Goal: Find specific fact: Find specific fact

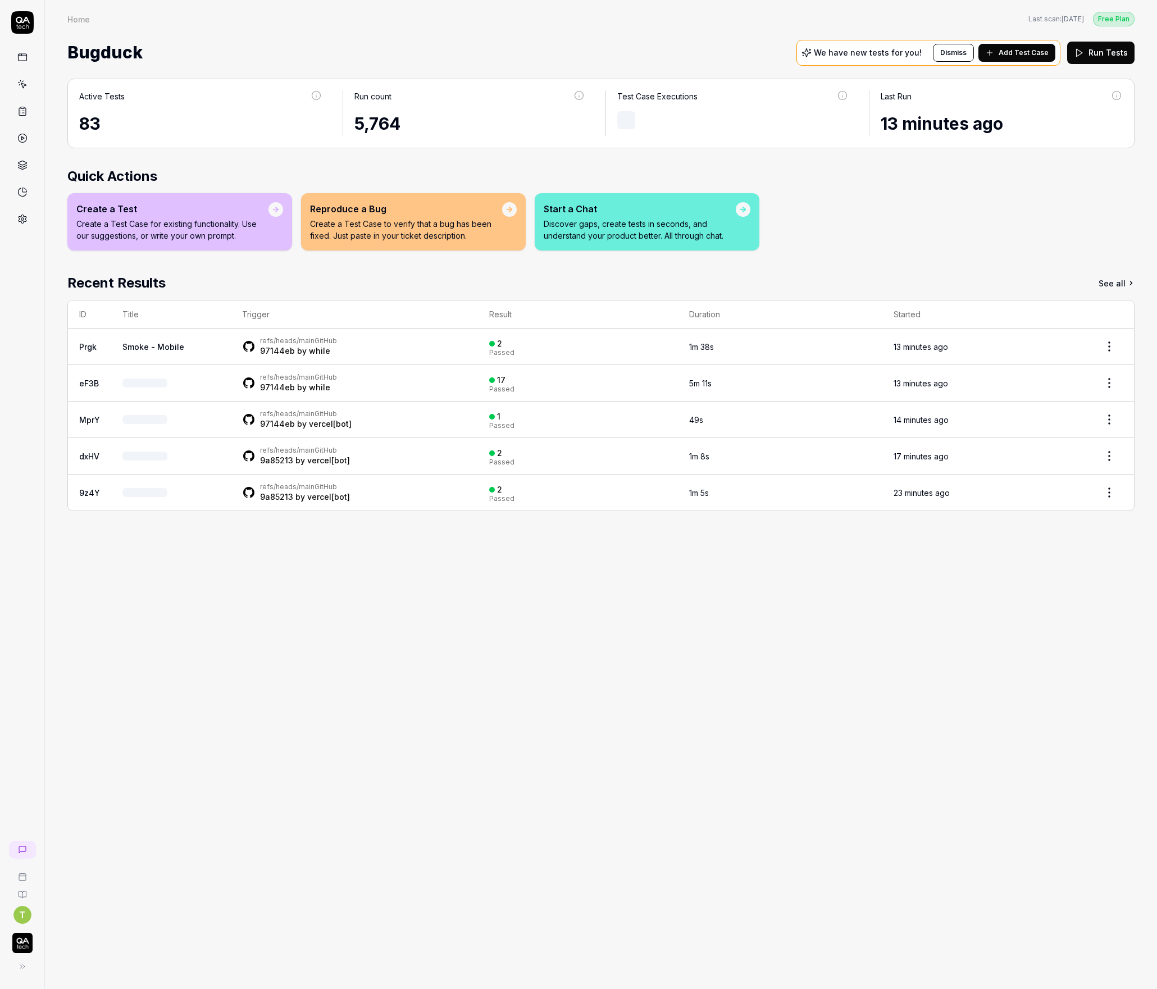
click at [24, 20] on icon at bounding box center [23, 20] width 14 height 7
click at [26, 963] on button at bounding box center [20, 967] width 22 height 22
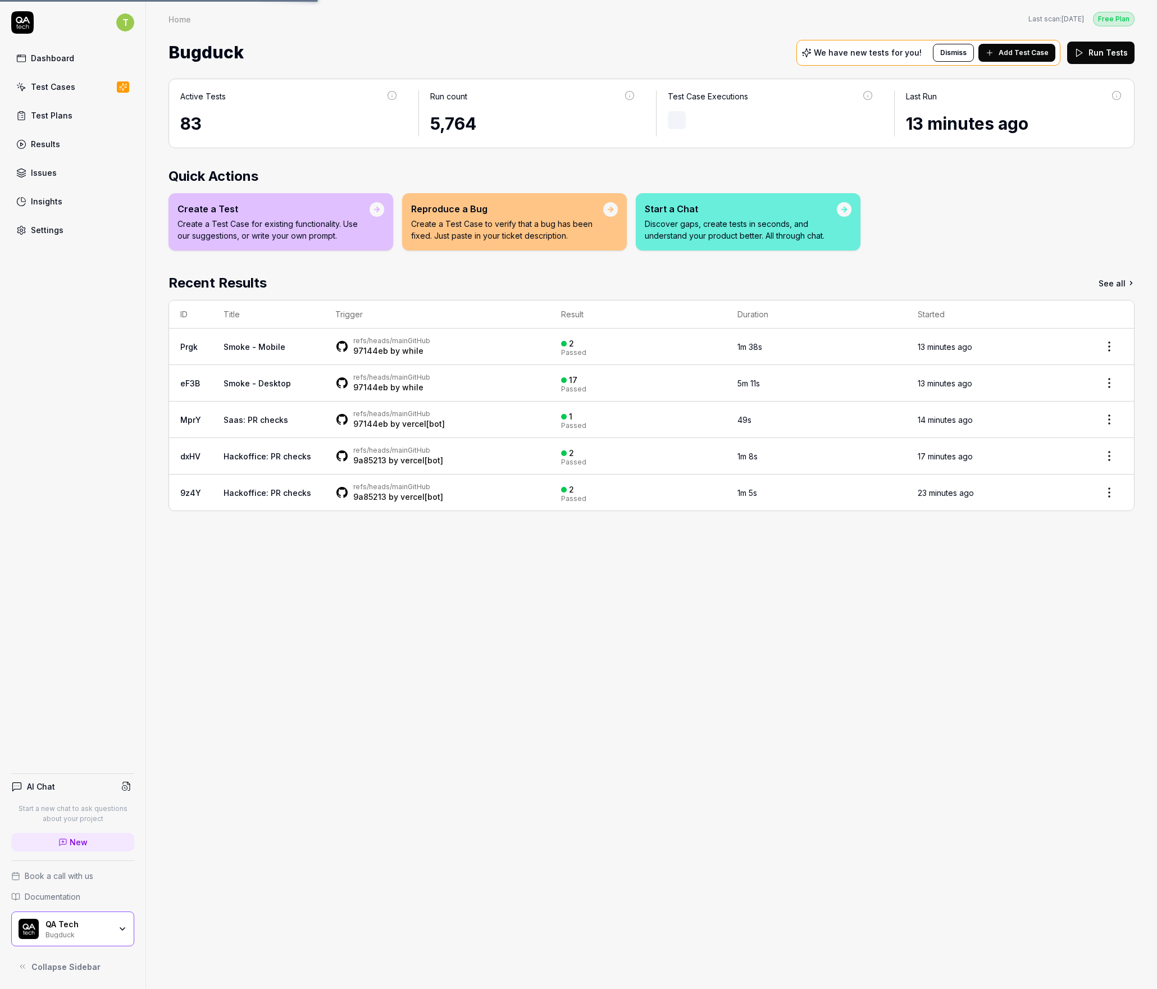
click at [124, 24] on html "T Dashboard Test Cases Test Plans Results Issues Insights Settings AI Chat Star…" at bounding box center [578, 494] width 1157 height 989
click at [128, 22] on html "T Dashboard Test Cases Test Plans Results Issues Insights Settings AI Chat Star…" at bounding box center [578, 494] width 1157 height 989
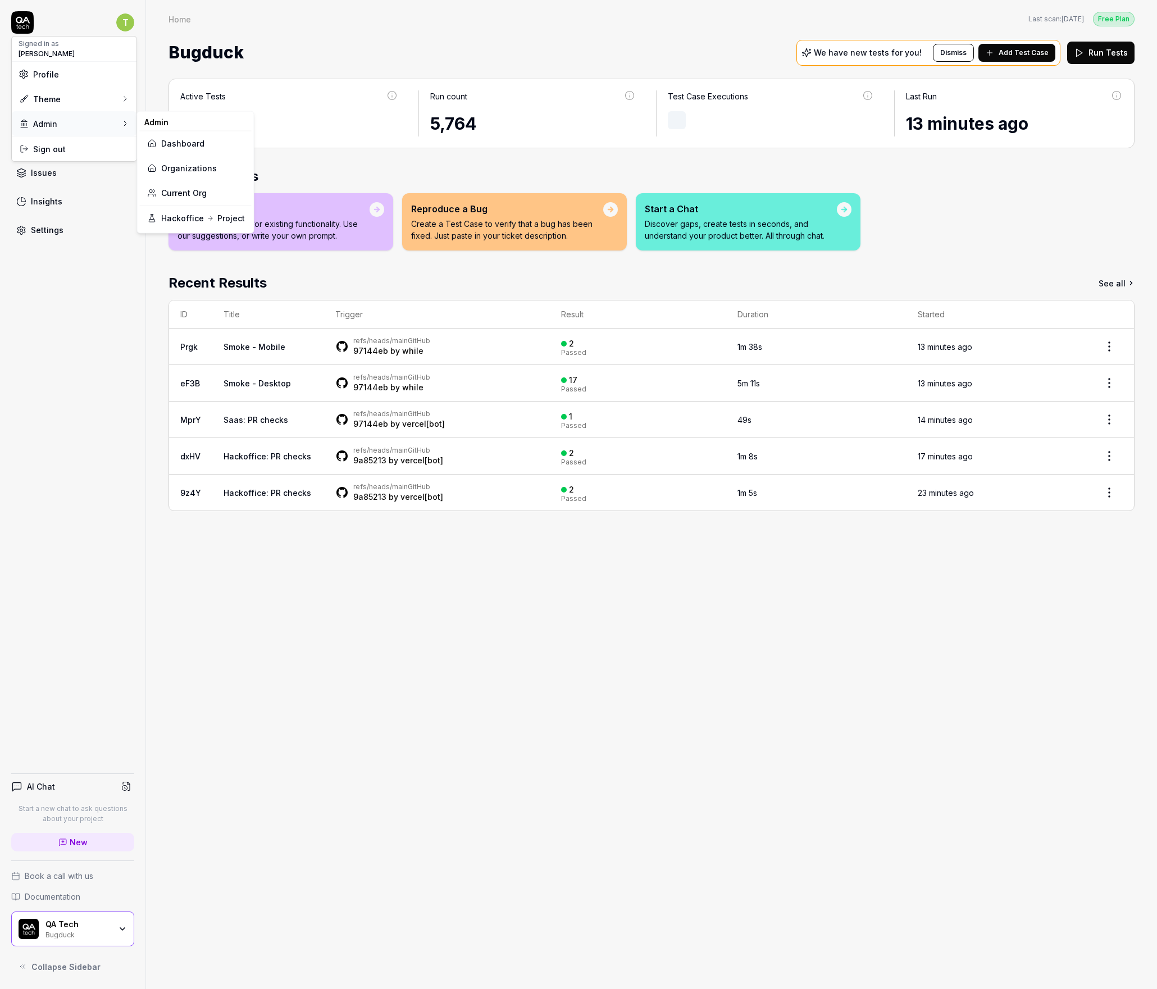
click at [81, 112] on div "Admin" at bounding box center [74, 123] width 125 height 25
click at [190, 165] on link "Organizations" at bounding box center [196, 168] width 98 height 25
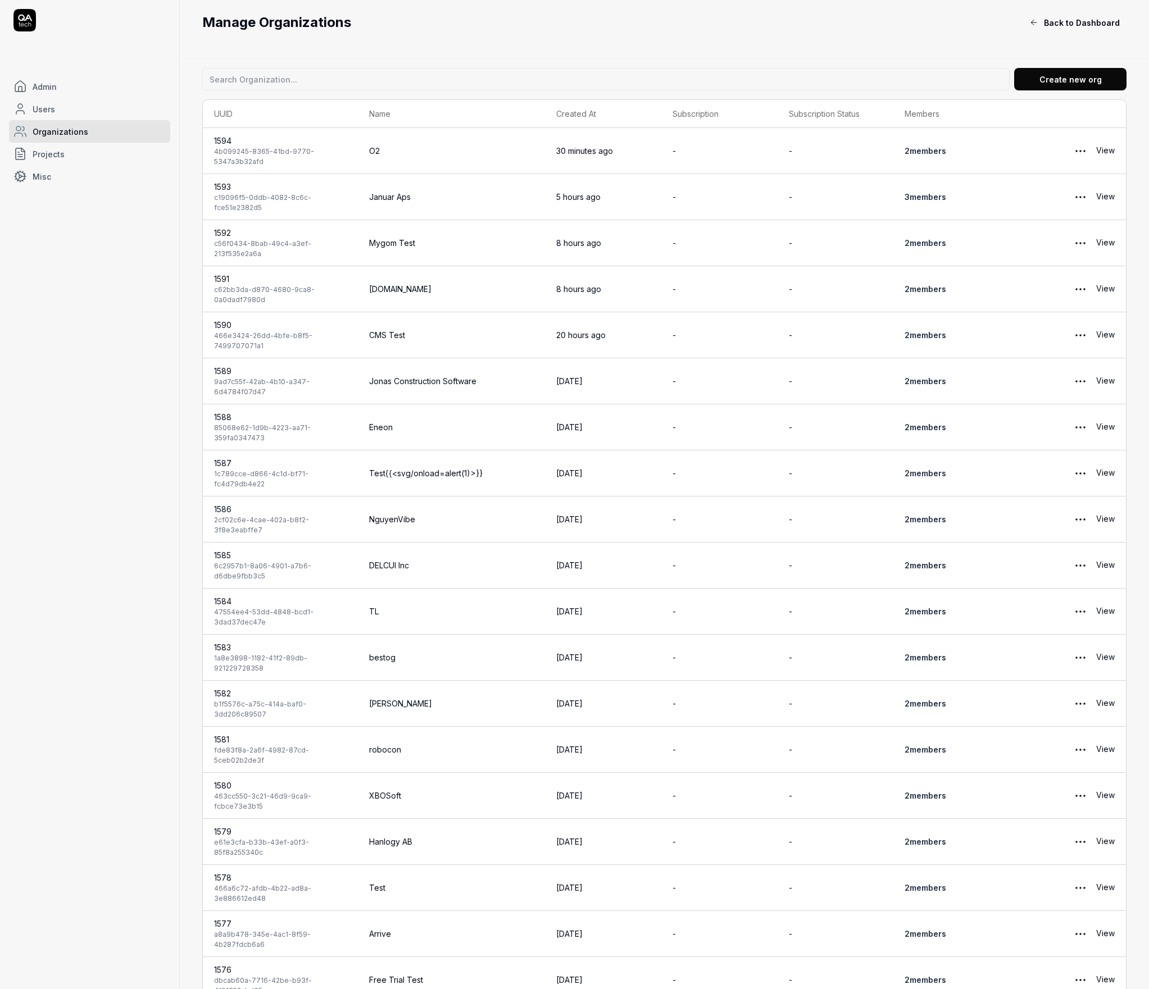
click at [327, 77] on input at bounding box center [605, 79] width 807 height 22
type input "j"
type input "nile"
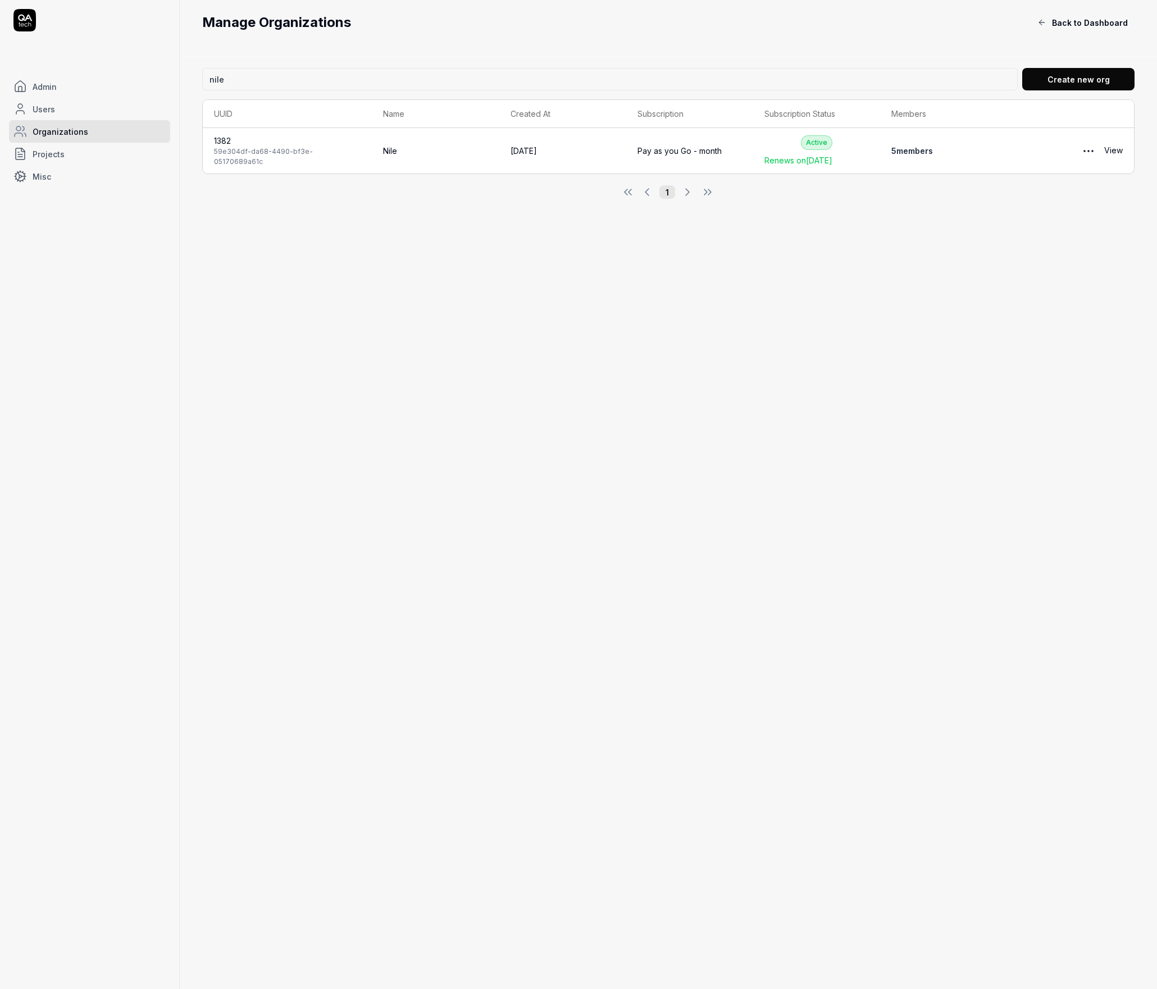
click at [272, 158] on div "59e304df-da68-4490-bf3e-05170689a61c" at bounding box center [287, 157] width 147 height 20
copy div "59e304df-da68-4490-bf3e-05170689a61c"
click at [221, 145] on div "1382" at bounding box center [287, 141] width 147 height 12
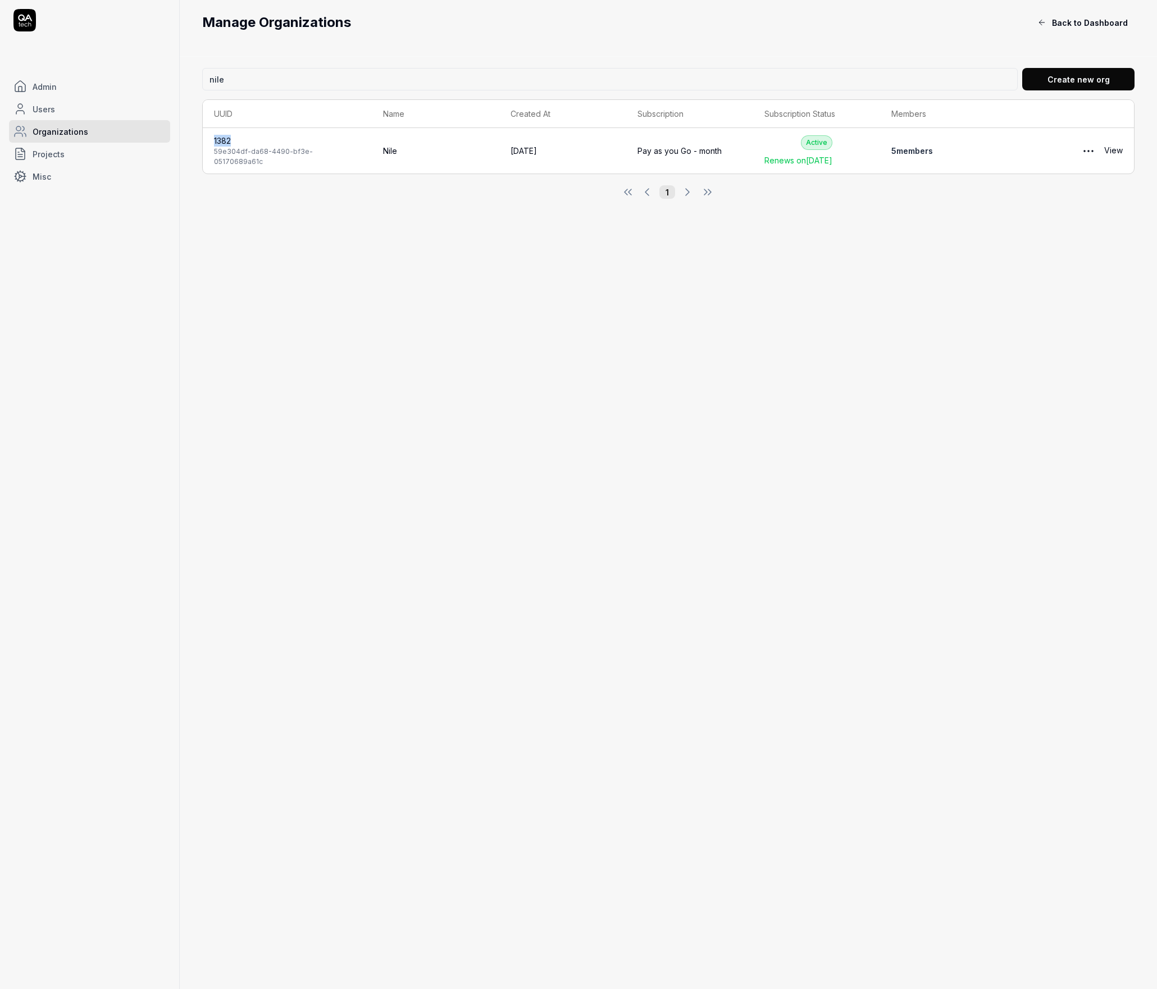
click at [221, 145] on div "1382" at bounding box center [287, 141] width 147 height 12
copy div "1382"
